Goal: Participate in discussion

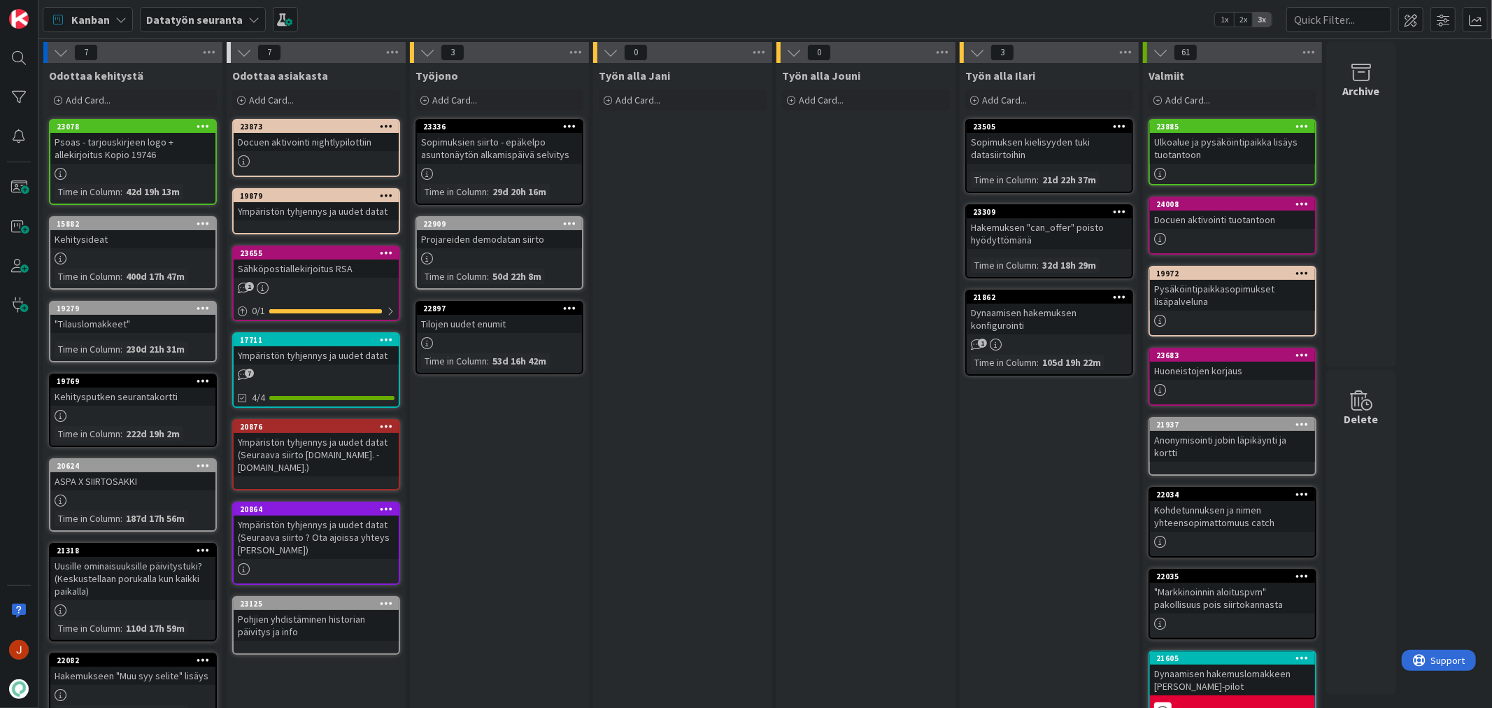
click at [317, 138] on div "Docuen aktivointi nightlypilottiin" at bounding box center [316, 142] width 165 height 18
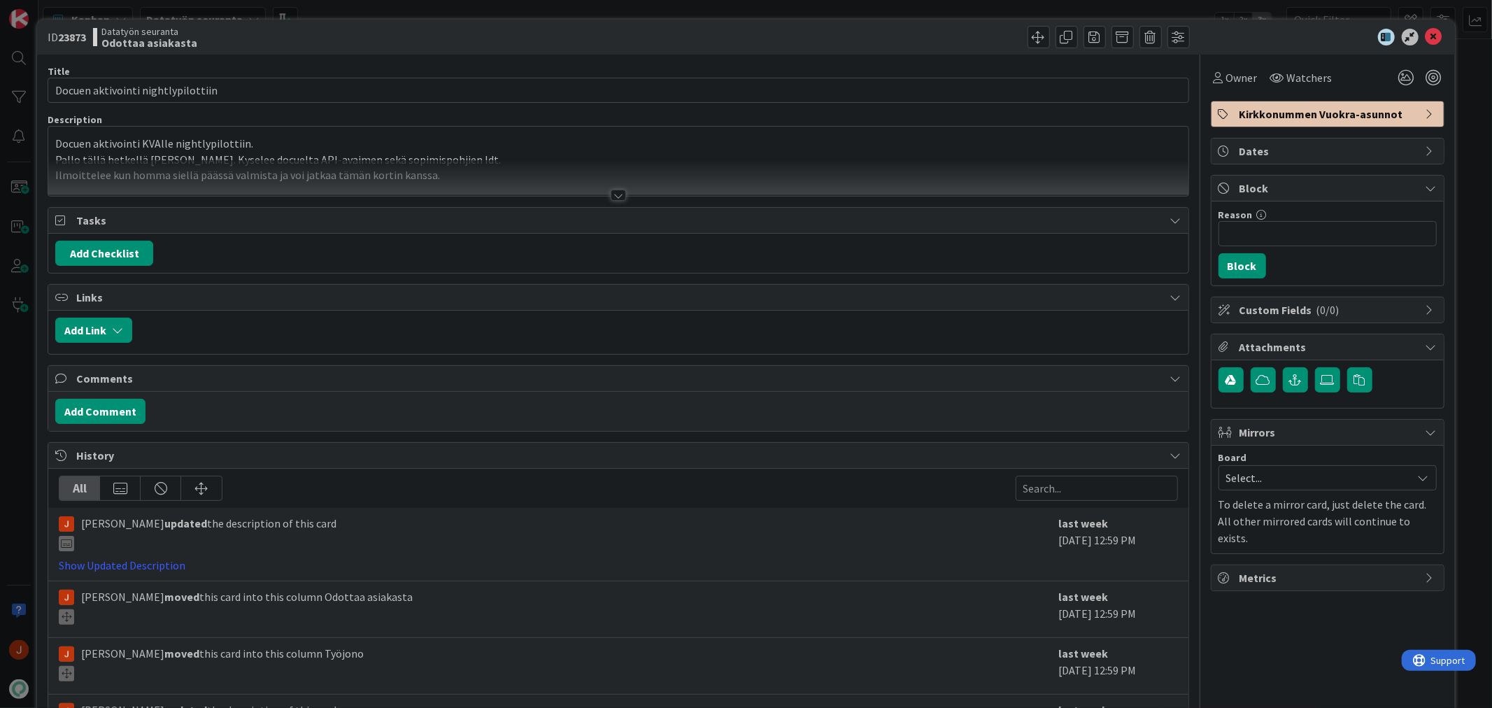
click at [317, 138] on div "Docuen aktivointi KVAlle nightlypilottiin. Pallo tällä hetkellä Markolla. Kysel…" at bounding box center [617, 161] width 1139 height 69
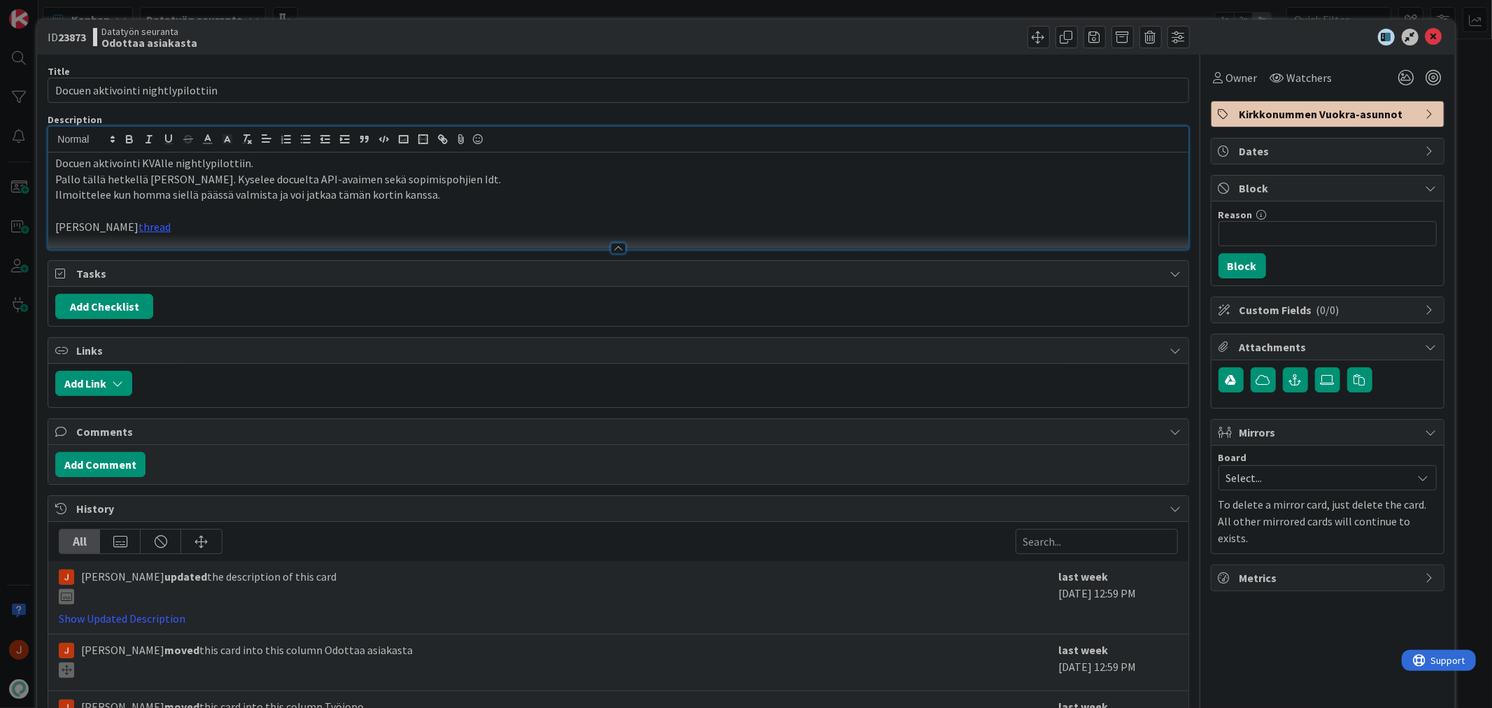
click at [281, 192] on p "Ilmoittelee kun homma siellä päässä valmista ja voi jatkaa tämän kortin kanssa." at bounding box center [617, 195] width 1125 height 16
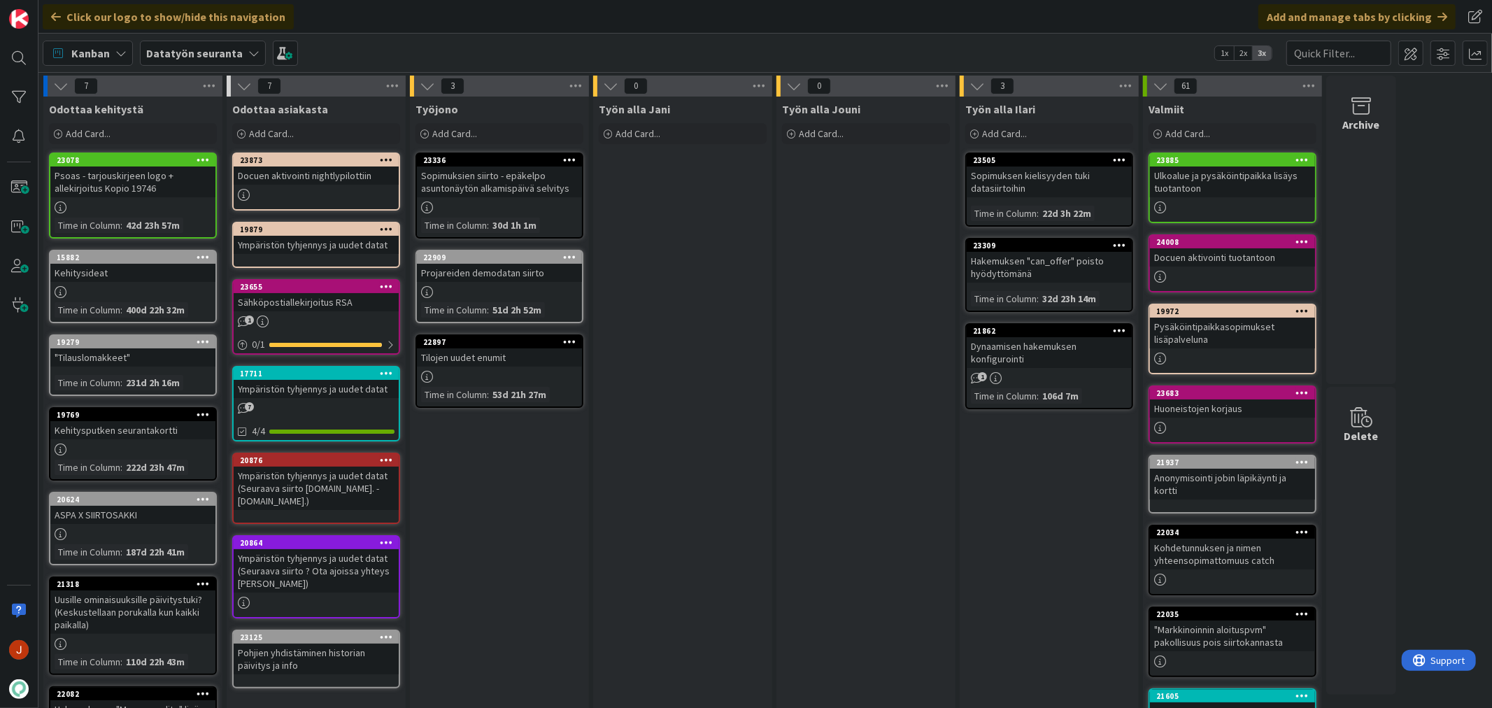
click at [325, 241] on div "Ympäristön tyhjennys ja uudet datat" at bounding box center [316, 245] width 165 height 18
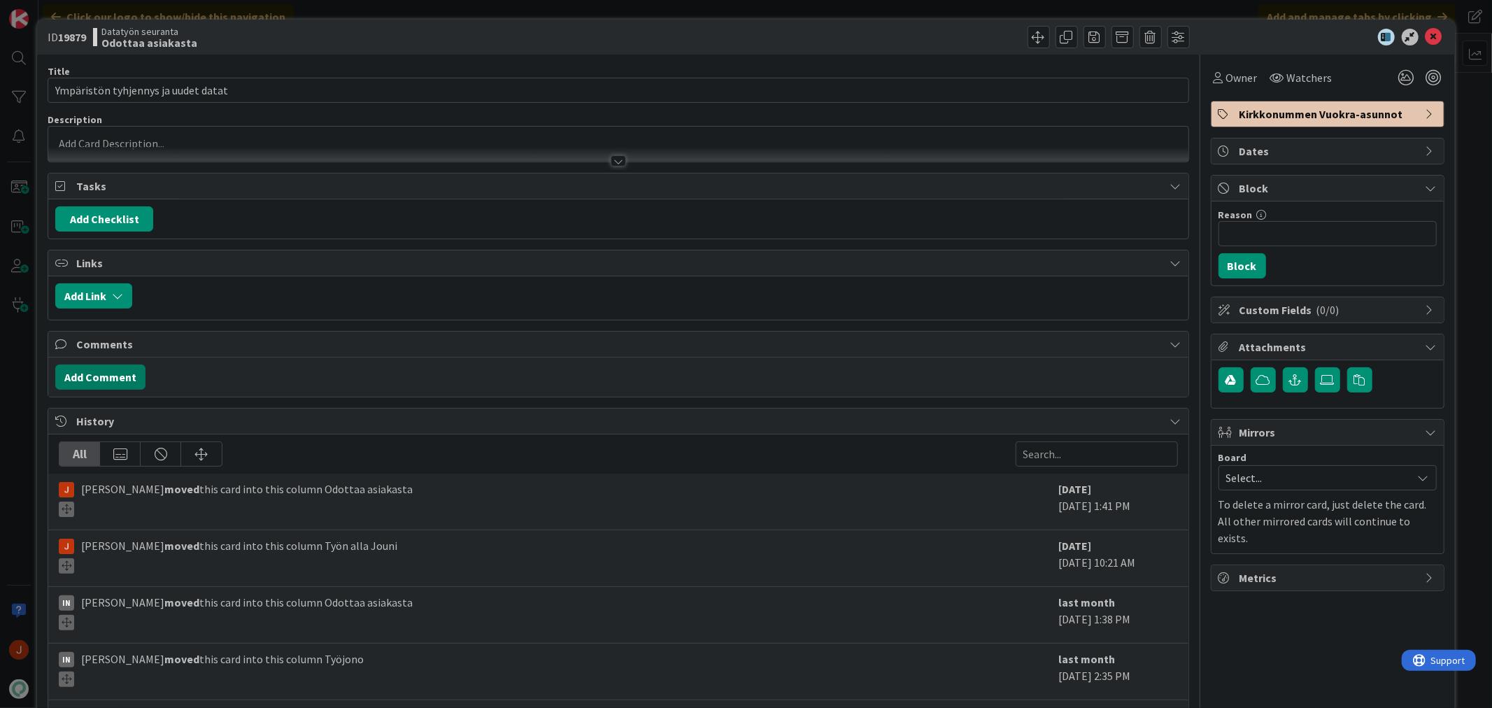
click at [115, 376] on button "Add Comment" at bounding box center [100, 376] width 90 height 25
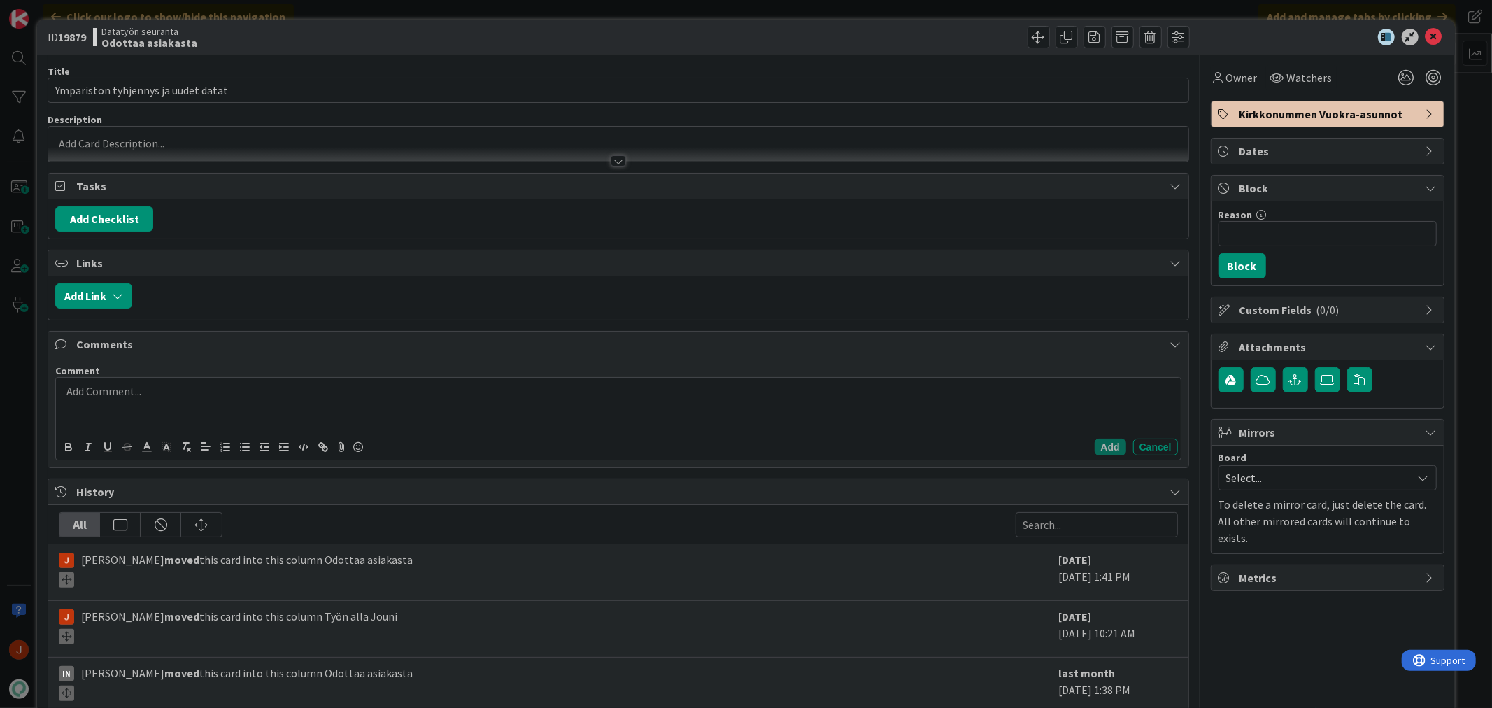
click at [163, 401] on div at bounding box center [618, 406] width 1124 height 56
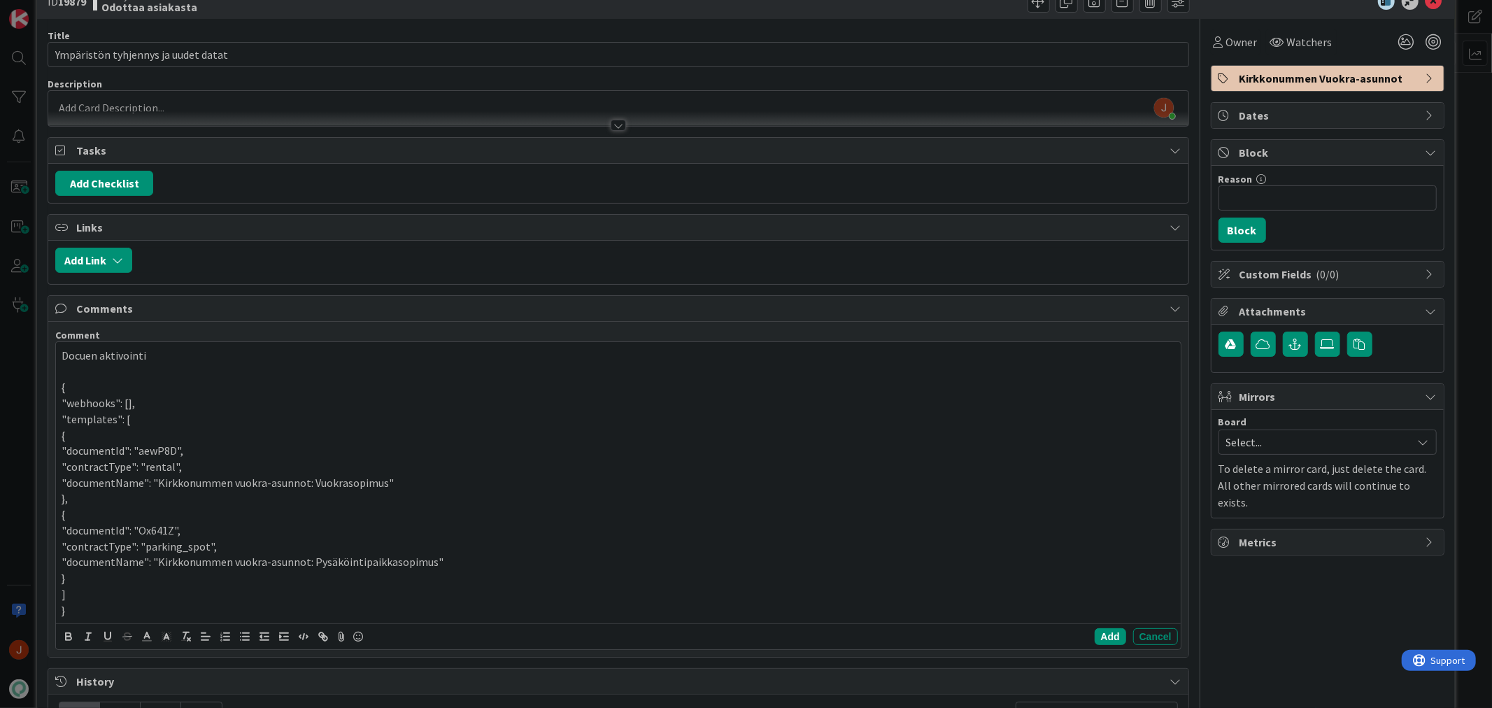
scroll to position [155, 0]
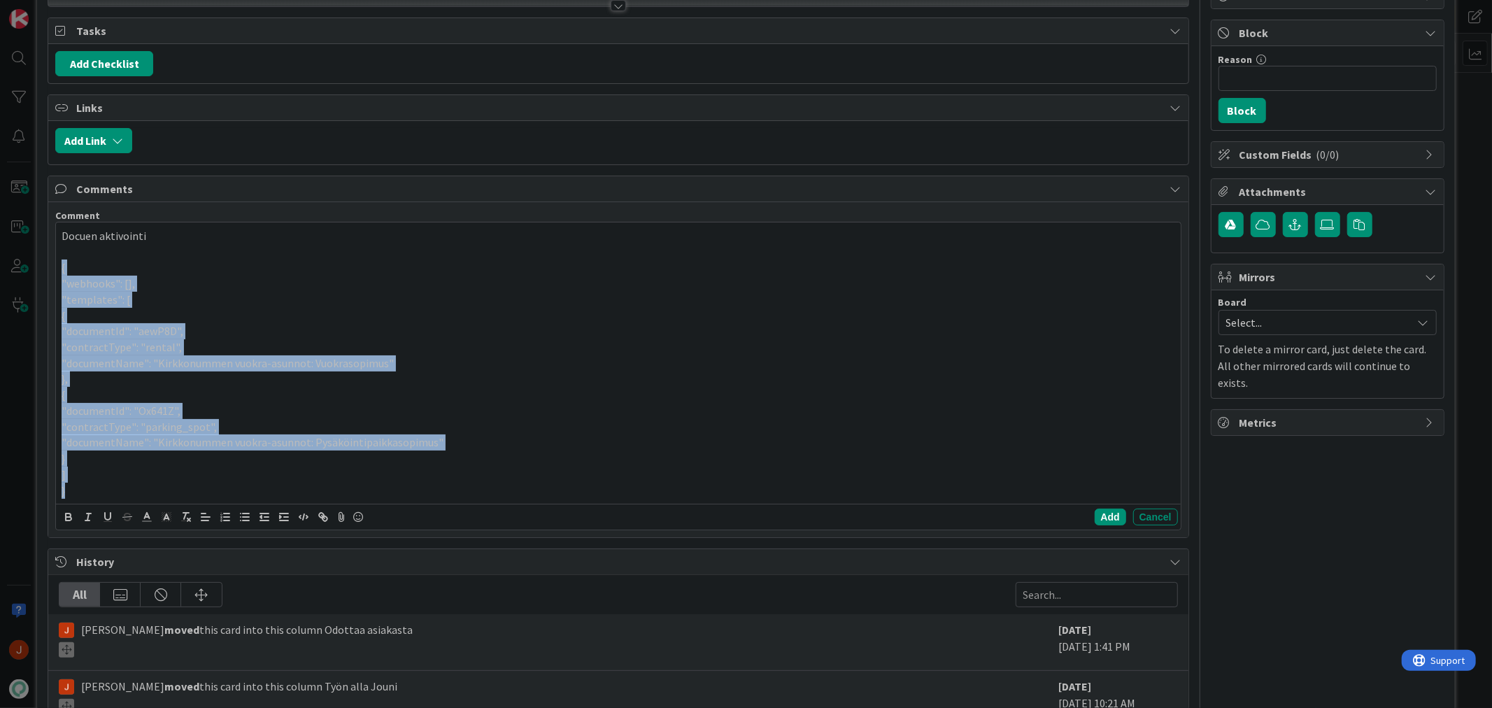
drag, startPoint x: 70, startPoint y: 493, endPoint x: 57, endPoint y: 273, distance: 220.0
click at [57, 273] on div "Docuen aktivointi { "webhooks": [], "templates": [ { "documentId": "aewP8D", "c…" at bounding box center [618, 362] width 1124 height 281
click at [309, 515] on icon "button" at bounding box center [303, 517] width 13 height 13
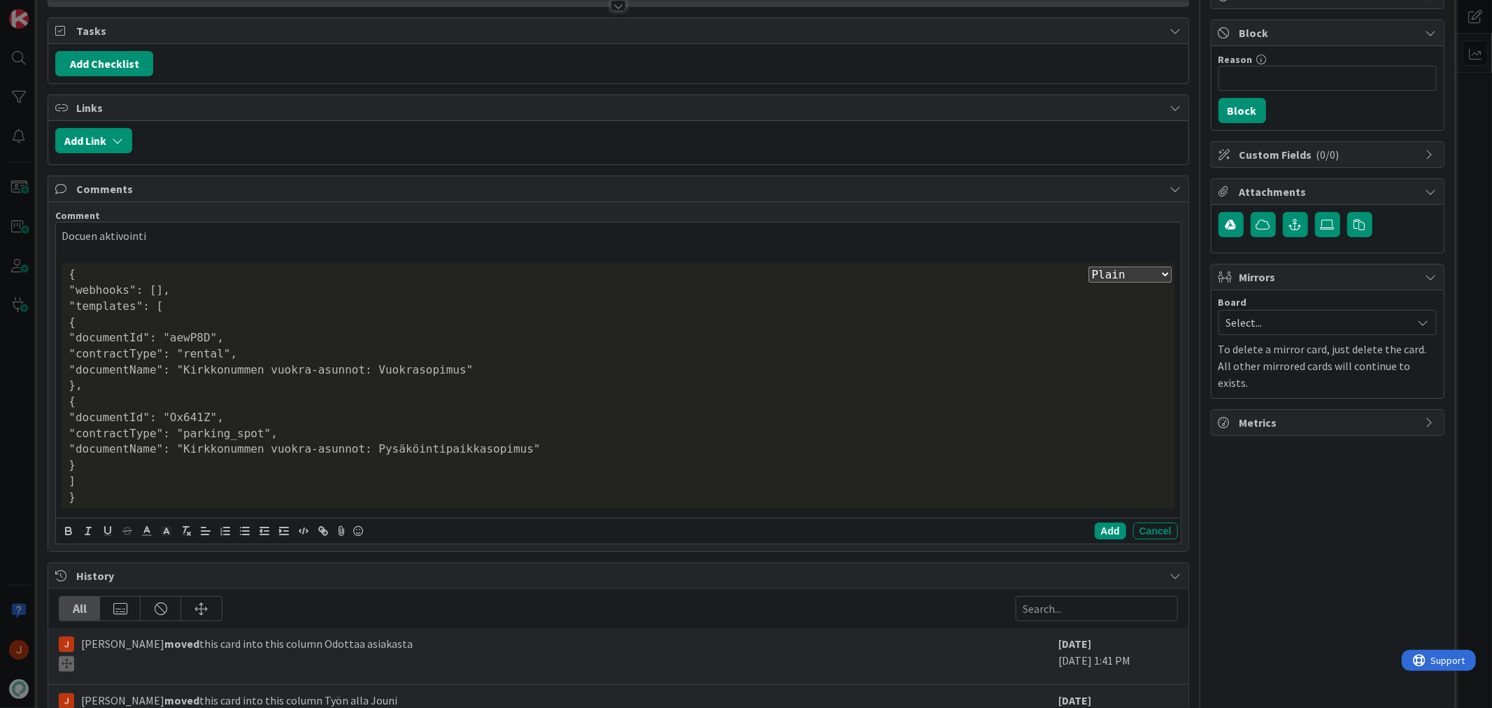
click at [507, 232] on p "Docuen aktivointi" at bounding box center [618, 236] width 1113 height 16
click at [1095, 532] on button "Add" at bounding box center [1110, 530] width 31 height 17
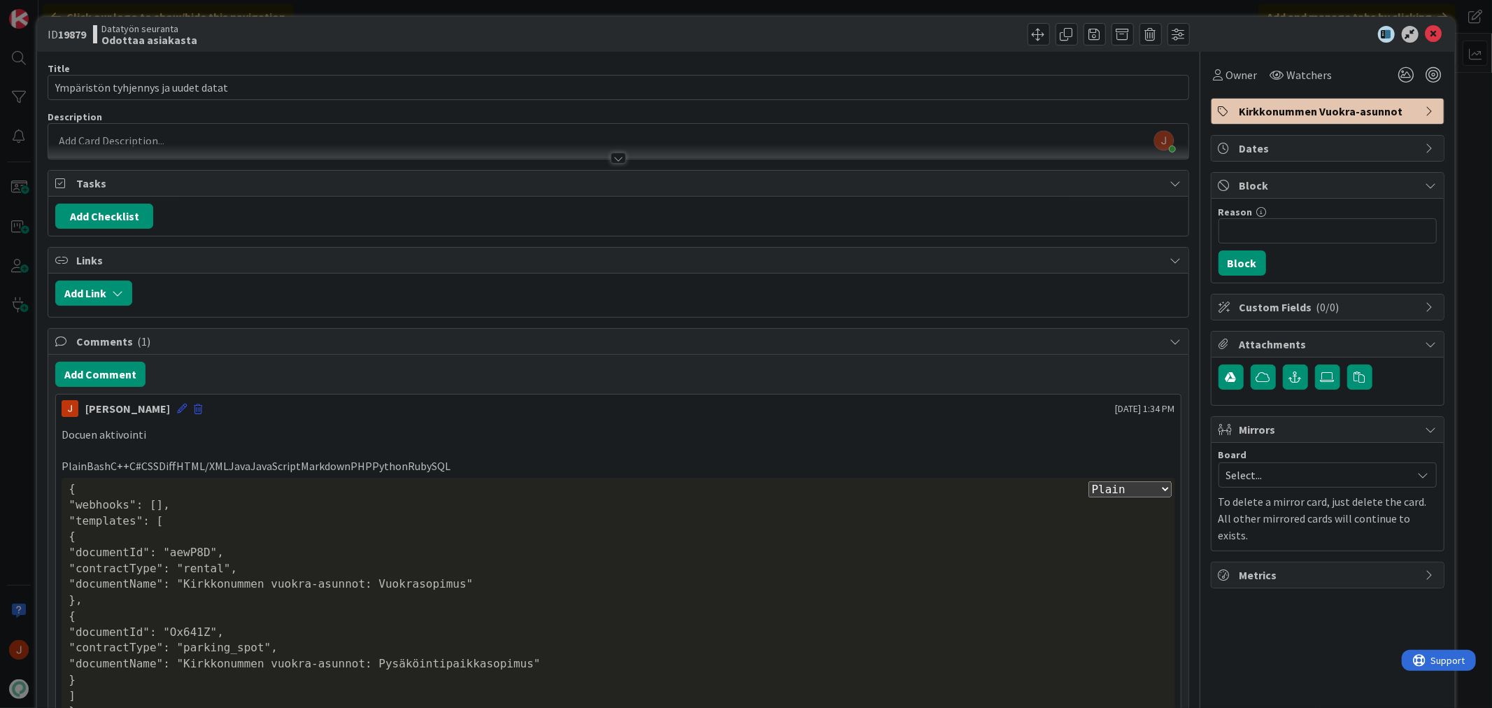
scroll to position [0, 0]
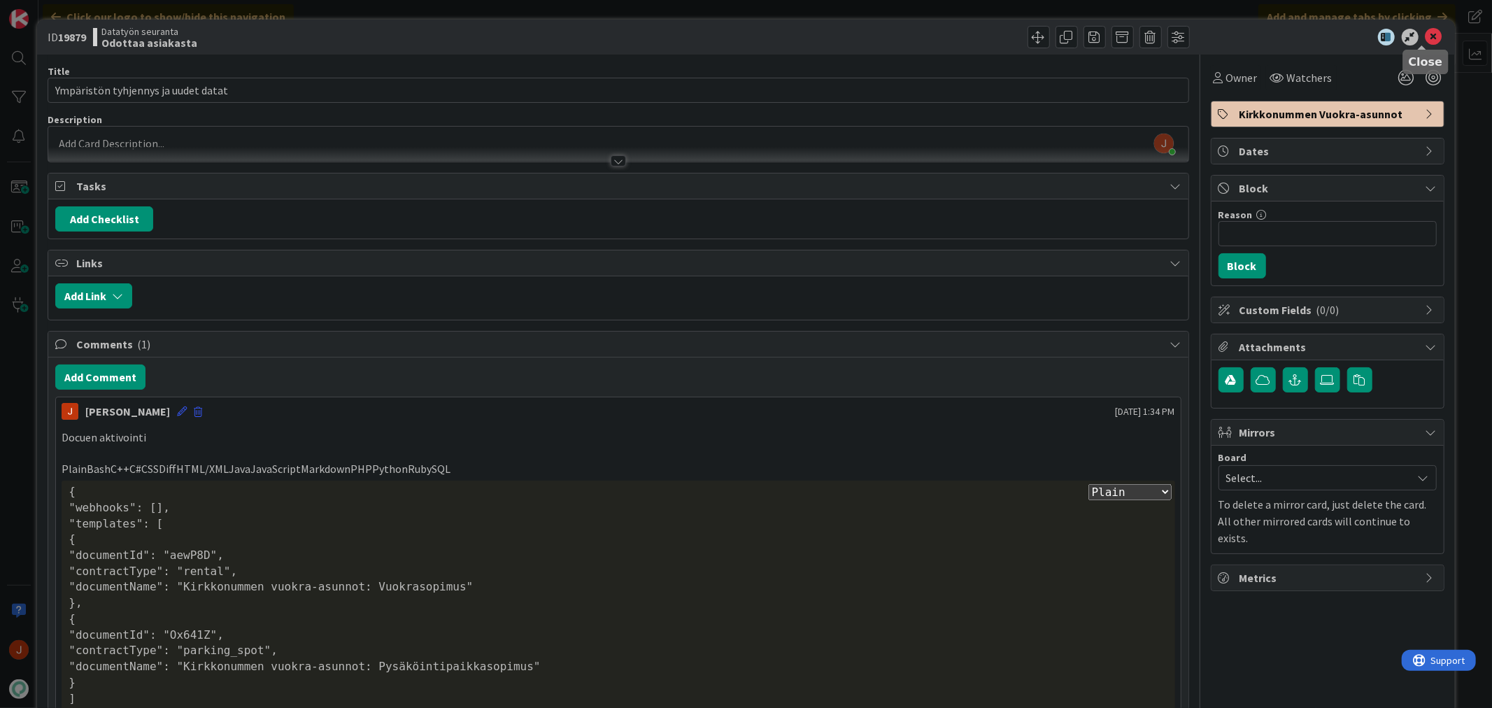
drag, startPoint x: 1428, startPoint y: 36, endPoint x: 1411, endPoint y: 32, distance: 17.3
click at [1427, 36] on icon at bounding box center [1433, 37] width 17 height 17
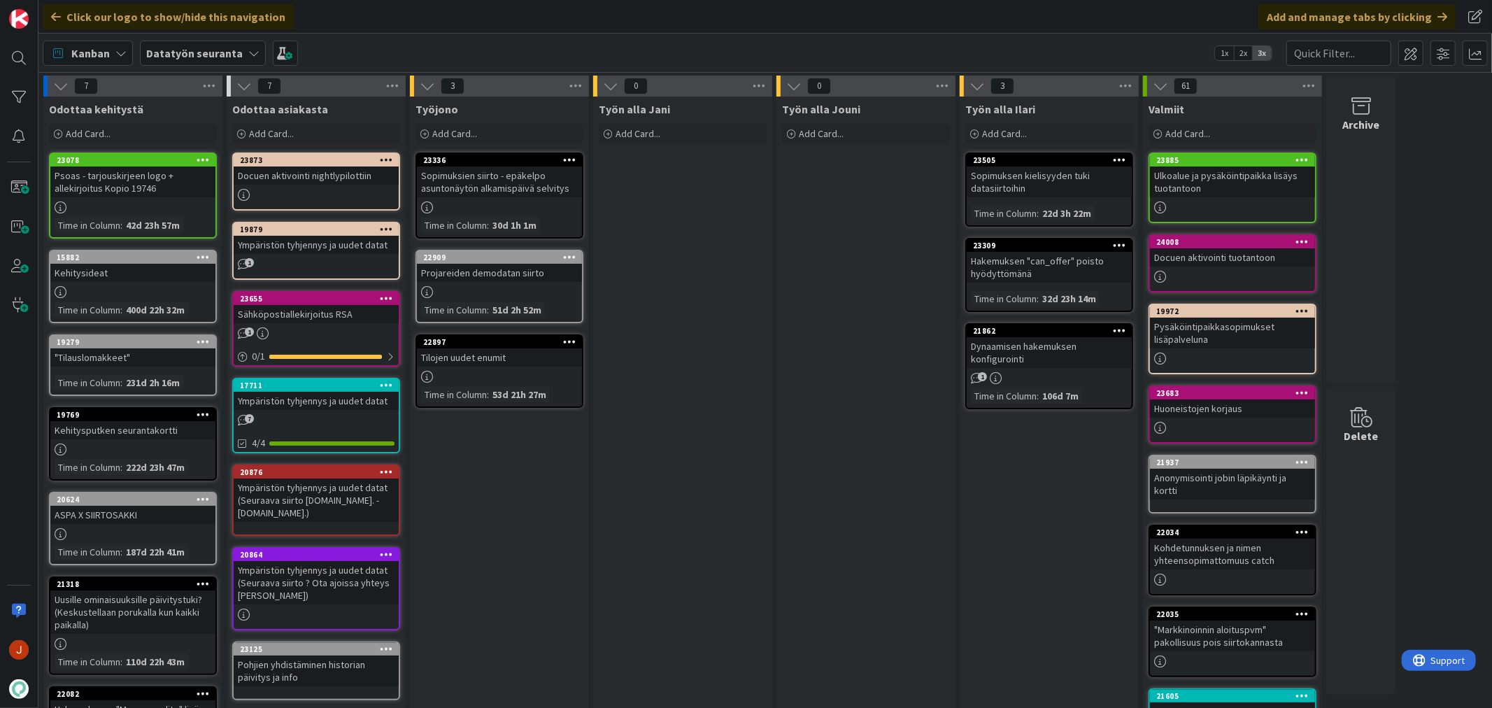
click at [750, 376] on div "Työn alla Jani Add Card..." at bounding box center [682, 564] width 179 height 934
click at [313, 644] on div "23125" at bounding box center [319, 649] width 159 height 10
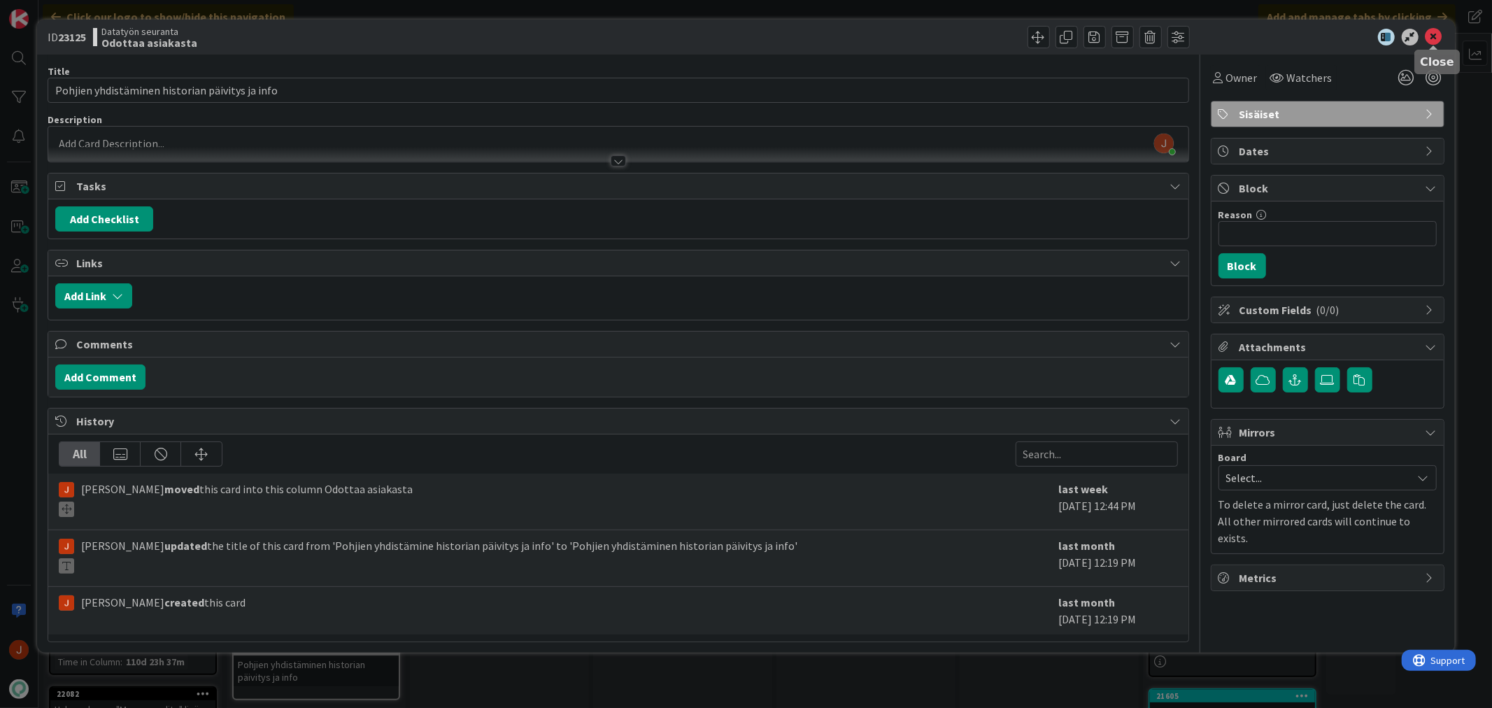
click at [1430, 25] on div "ID 23125 Datatyön seuranta Odottaa asiakasta" at bounding box center [745, 37] width 1417 height 35
click at [1434, 33] on icon at bounding box center [1433, 37] width 17 height 17
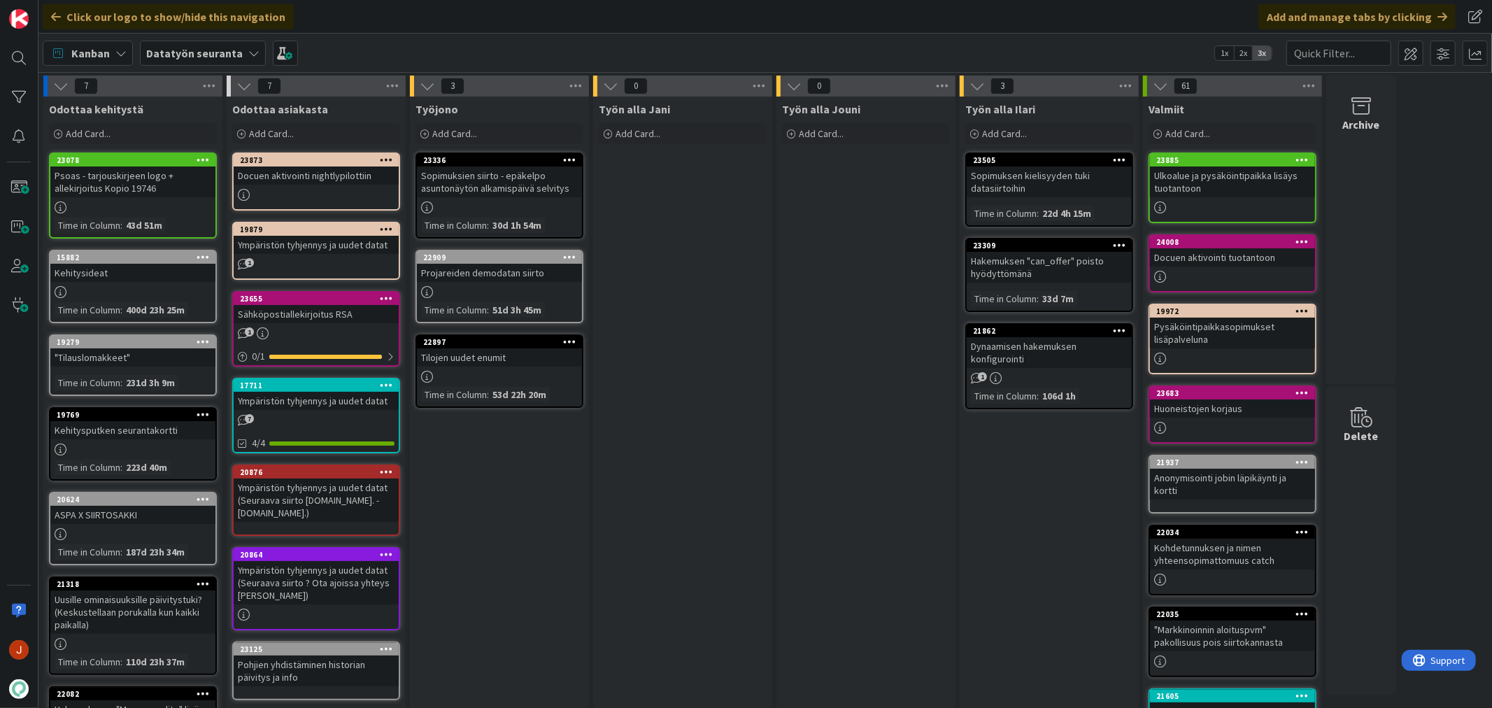
click at [744, 476] on div "Työn alla Jani Add Card..." at bounding box center [682, 564] width 179 height 934
